Goal: Task Accomplishment & Management: Manage account settings

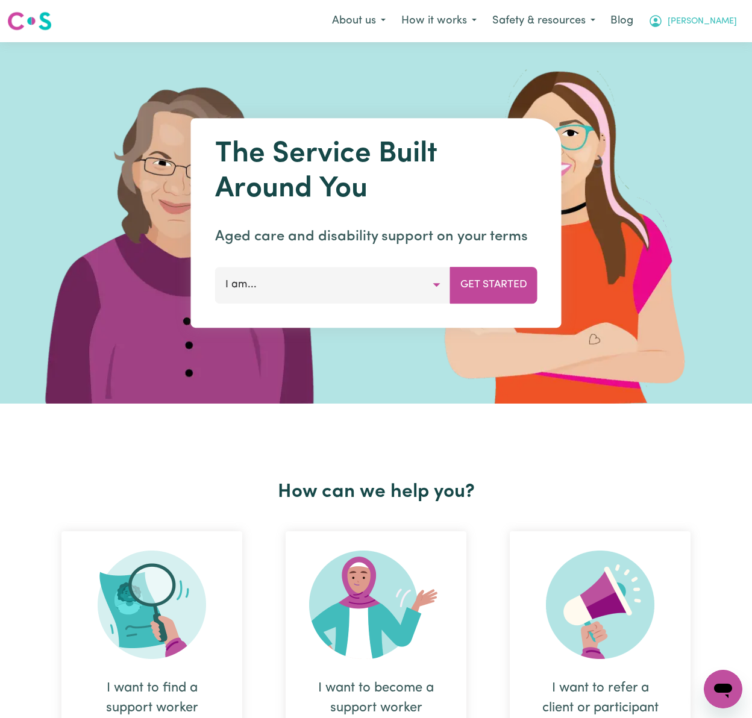
click at [723, 22] on span "[PERSON_NAME]" at bounding box center [701, 21] width 69 height 13
click at [734, 75] on link "Logout" at bounding box center [696, 69] width 95 height 23
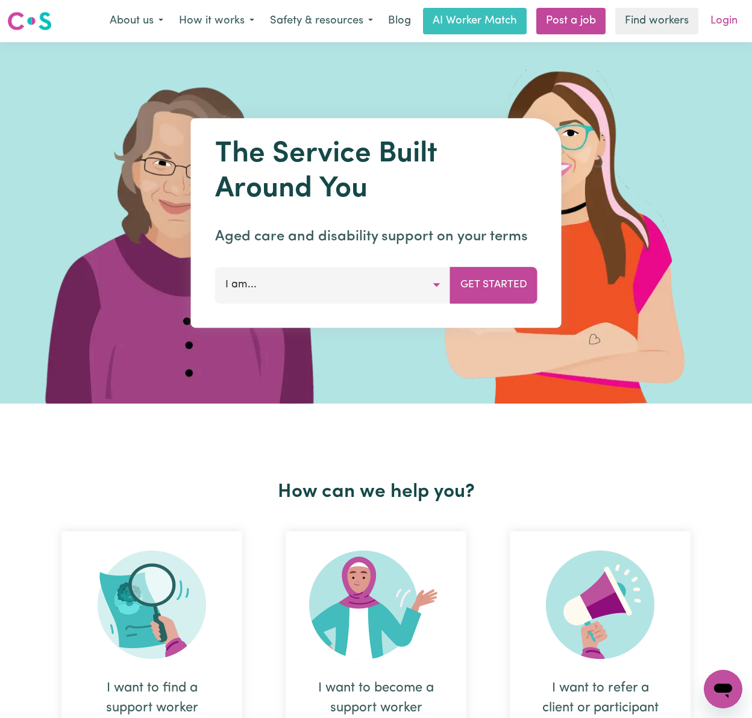
click at [725, 20] on link "Login" at bounding box center [724, 21] width 42 height 26
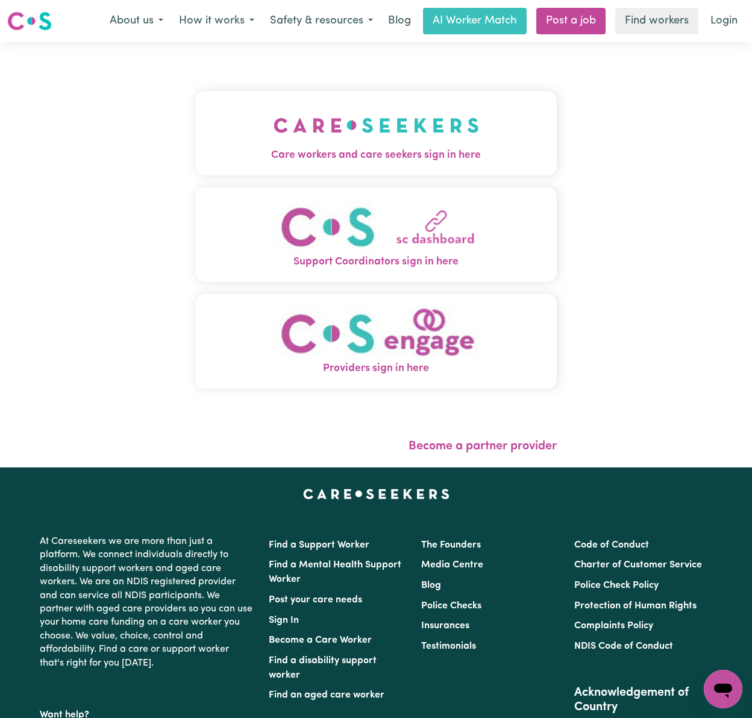
click at [358, 142] on img "Care workers and care seekers sign in here" at bounding box center [375, 125] width 205 height 45
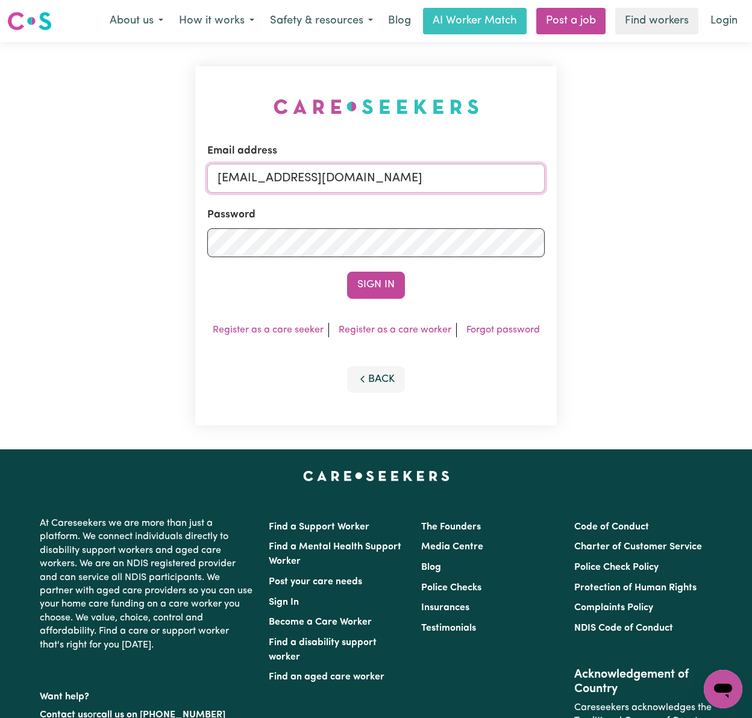
click at [340, 181] on input "[EMAIL_ADDRESS][DOMAIN_NAME]" at bounding box center [375, 178] width 337 height 29
drag, startPoint x: 278, startPoint y: 176, endPoint x: 534, endPoint y: 176, distance: 256.0
click at [534, 176] on input "[EMAIL_ADDRESS][DOMAIN_NAME]" at bounding box center [375, 178] width 337 height 29
type input "superuser~[EMAIL_ADDRESS][DOMAIN_NAME]"
click at [347, 272] on button "Sign In" at bounding box center [376, 285] width 58 height 26
